Goal: Task Accomplishment & Management: Manage account settings

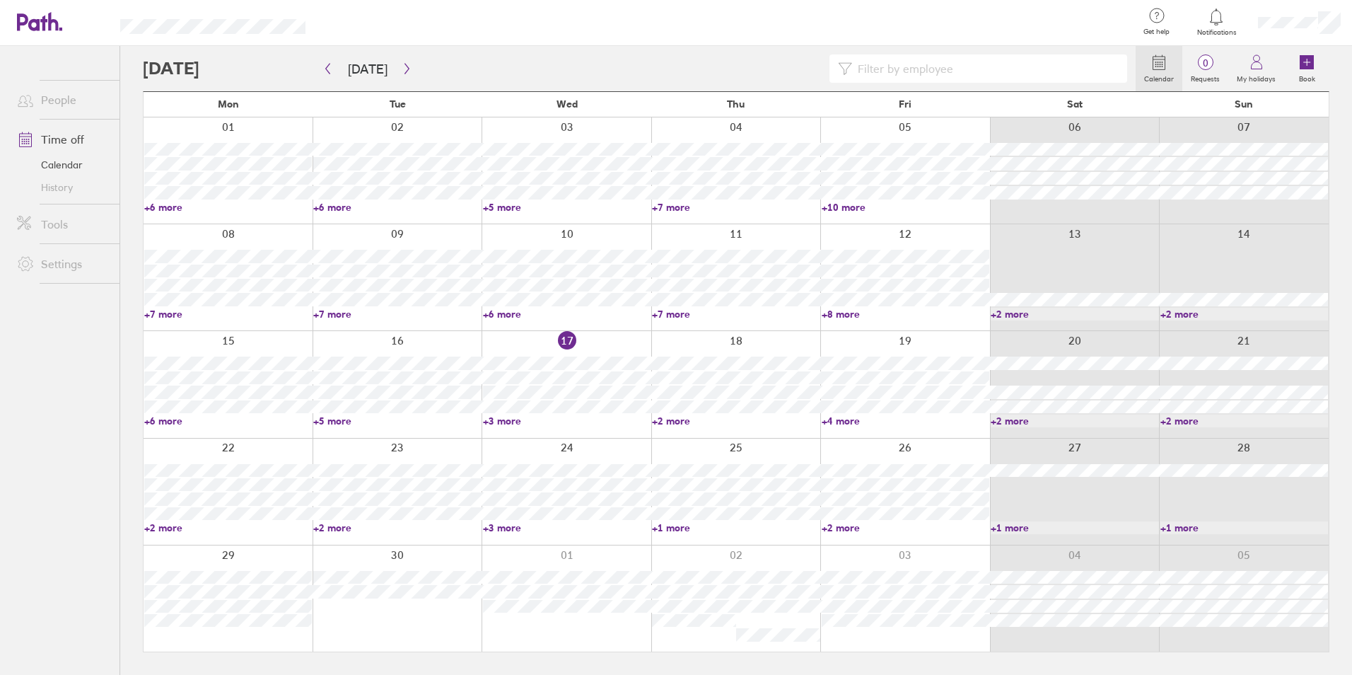
click at [510, 423] on link "+3 more" at bounding box center [567, 420] width 168 height 13
click at [735, 419] on link "+2 more" at bounding box center [736, 420] width 168 height 13
click at [683, 423] on link "+2 more" at bounding box center [736, 420] width 168 height 13
click at [825, 420] on link "+4 more" at bounding box center [906, 420] width 168 height 13
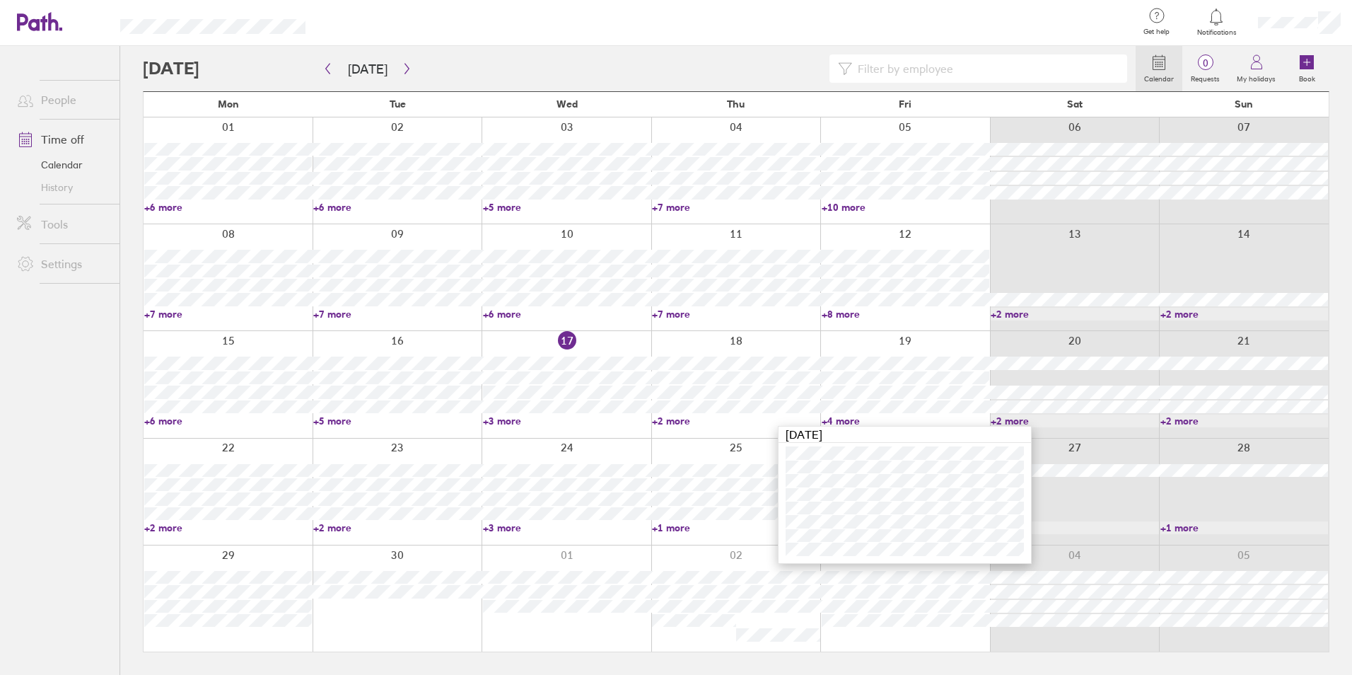
click at [163, 535] on div at bounding box center [228, 491] width 169 height 106
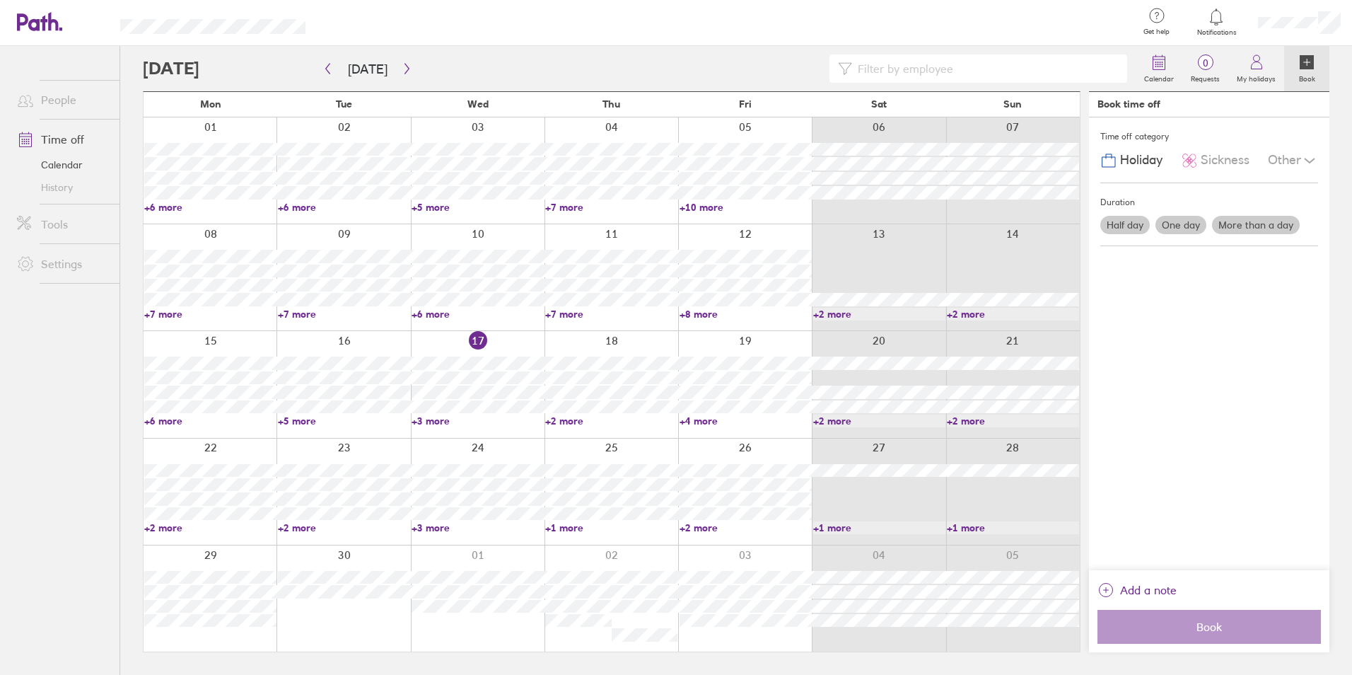
click at [169, 529] on link "+2 more" at bounding box center [210, 527] width 132 height 13
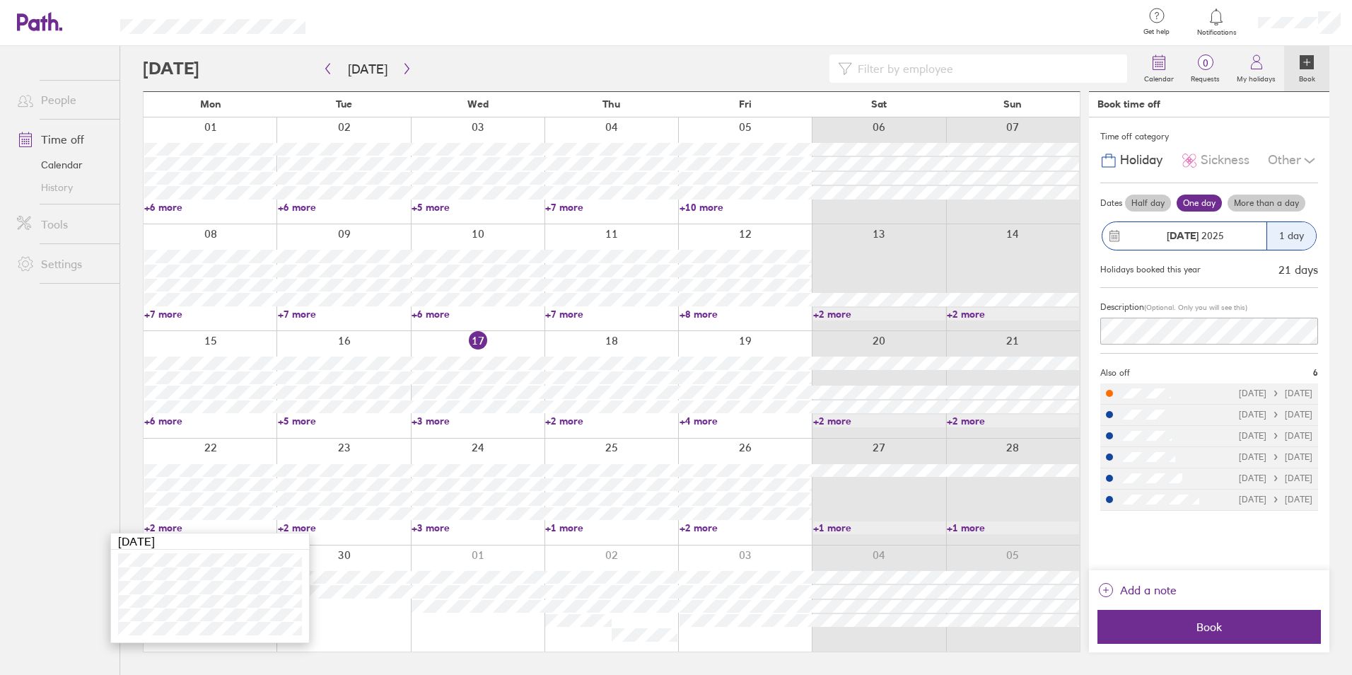
click at [177, 502] on div "22 23 24 25 26 27 28 +2 more +2 more +3 more +1 more +2 more +1 more +1 more" at bounding box center [612, 486] width 936 height 97
